Goal: Entertainment & Leisure: Consume media (video, audio)

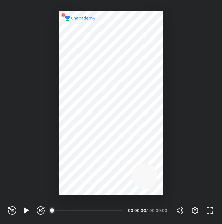
scroll to position [224, 222]
click at [182, 211] on span "100%" at bounding box center [184, 210] width 4 height 4
click at [79, 212] on div "00:00" at bounding box center [88, 210] width 70 height 7
drag, startPoint x: 65, startPoint y: 213, endPoint x: 90, endPoint y: 220, distance: 26.1
click at [90, 220] on div "REWIND (J) PLAY (K) FORWARD (L) 00:00 00:00:00 / 00:00:00 Volume (M) 0% Setting…" at bounding box center [111, 209] width 222 height 29
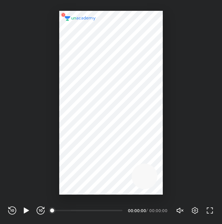
click at [71, 211] on div "00:00" at bounding box center [88, 210] width 70 height 7
click at [43, 211] on icon "button" at bounding box center [40, 210] width 8 height 8
click at [44, 211] on icon "button" at bounding box center [40, 210] width 8 height 8
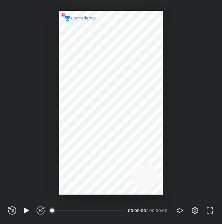
click at [43, 211] on icon "button" at bounding box center [40, 210] width 8 height 8
click at [69, 209] on div "00:00" at bounding box center [88, 210] width 70 height 7
